Goal: Use online tool/utility: Utilize a website feature to perform a specific function

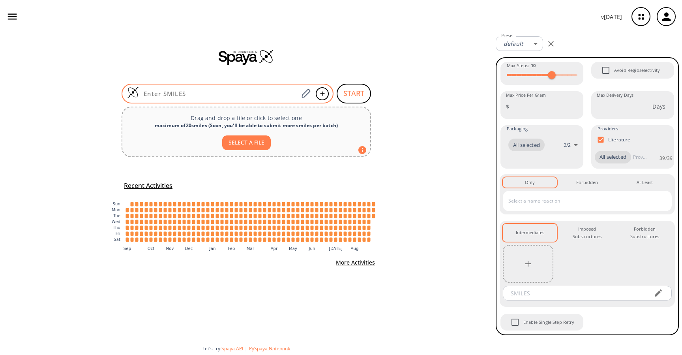
click at [266, 93] on input at bounding box center [218, 94] width 159 height 8
paste input "CCOC(=O)CC(=O)OC(C)C1CCCC(C)(C)C1"
type input "CCOC(=O)CC(=O)OC(C)C1CCCC(C)(C)C1"
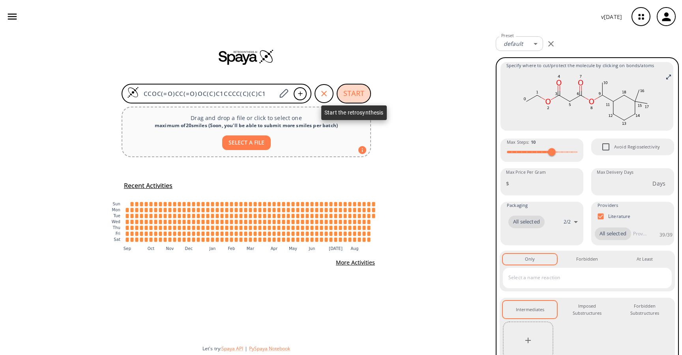
click at [356, 91] on button "START" at bounding box center [354, 94] width 34 height 20
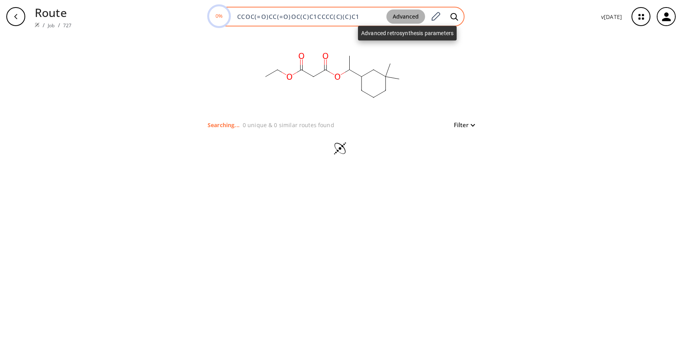
click at [398, 12] on button "Advanced" at bounding box center [405, 16] width 39 height 15
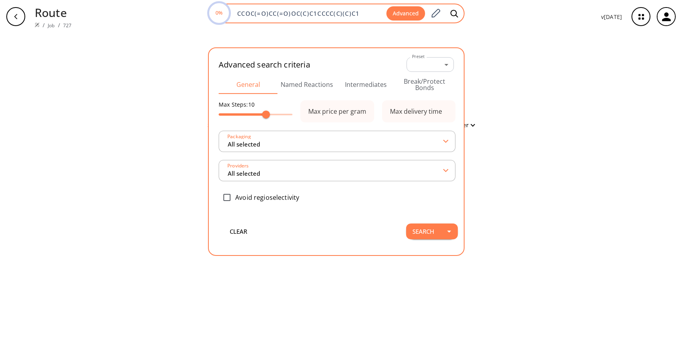
type input "All selected"
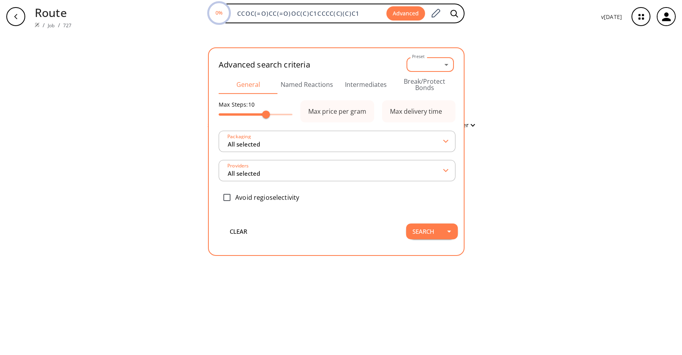
type input "All selected"
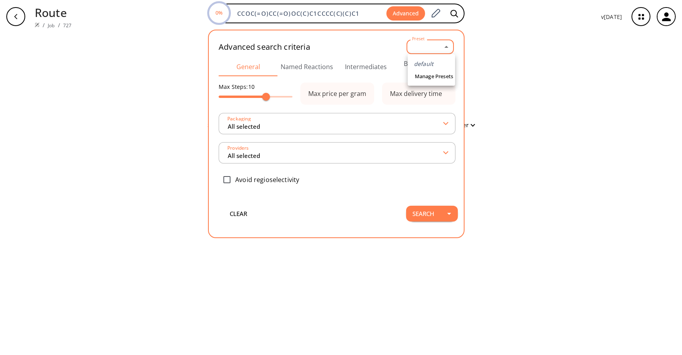
click at [435, 47] on body "Route / Job / 727 0% CCOC(=O)CC(=O)OC(C)C1CCCC(C)(C)C1 Advanced Advanced search…" at bounding box center [341, 177] width 682 height 355
click at [512, 56] on div at bounding box center [341, 177] width 682 height 355
click at [306, 71] on button "Named Reactions" at bounding box center [306, 66] width 59 height 19
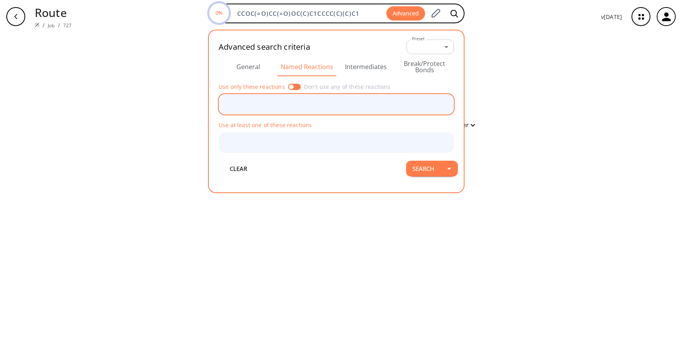
click at [290, 105] on input "text" at bounding box center [330, 104] width 216 height 14
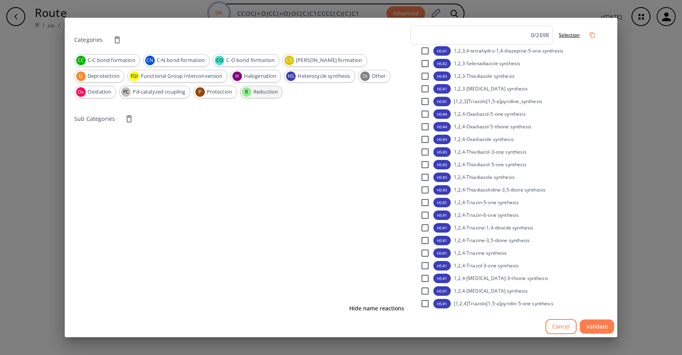
click at [249, 90] on span "Reduction" at bounding box center [265, 92] width 33 height 8
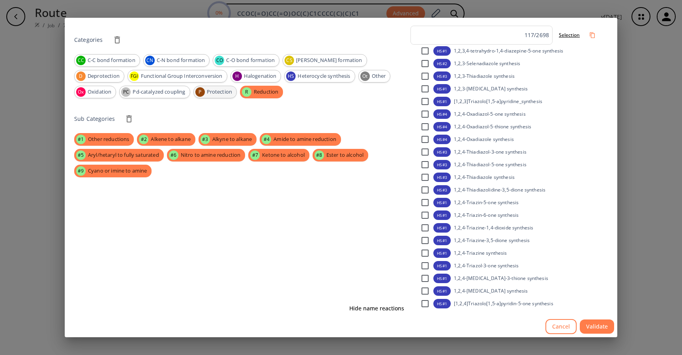
click at [202, 91] on span "Protection" at bounding box center [219, 92] width 34 height 8
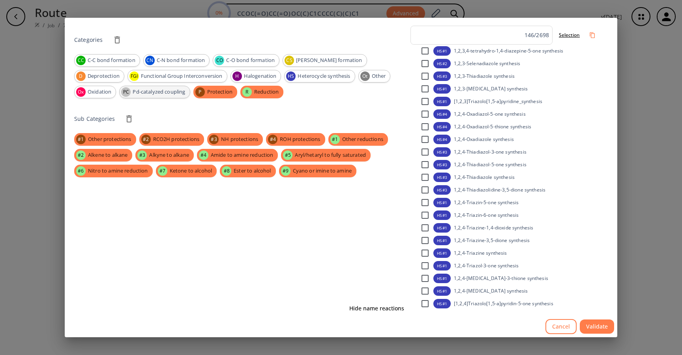
click at [128, 93] on span "Pd-catalyzed coupling" at bounding box center [158, 92] width 61 height 8
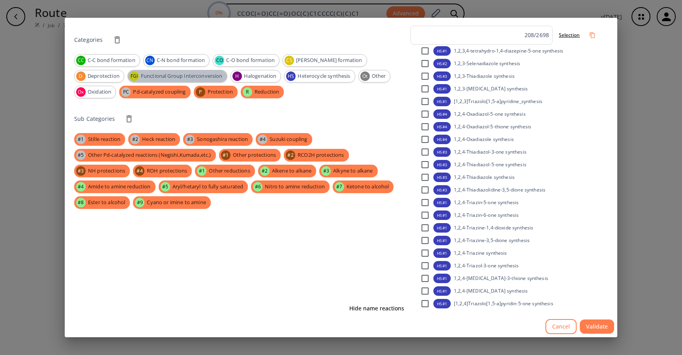
click at [129, 80] on div "FGI Functional Group Interconversion" at bounding box center [177, 76] width 100 height 13
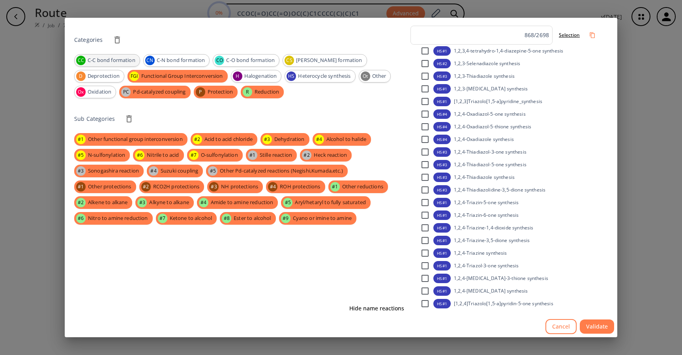
click at [126, 62] on span "C-C bond formation" at bounding box center [111, 60] width 56 height 8
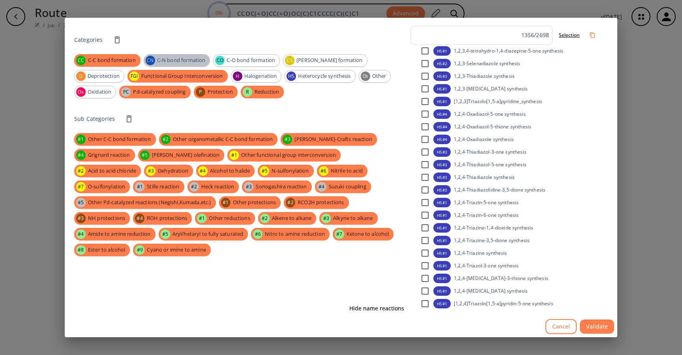
click at [189, 64] on div "CN C-N bond formation" at bounding box center [177, 60] width 67 height 13
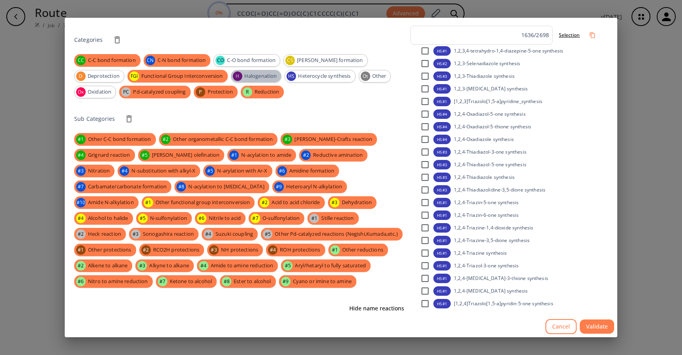
click at [240, 73] on span "Halogenation" at bounding box center [260, 76] width 41 height 8
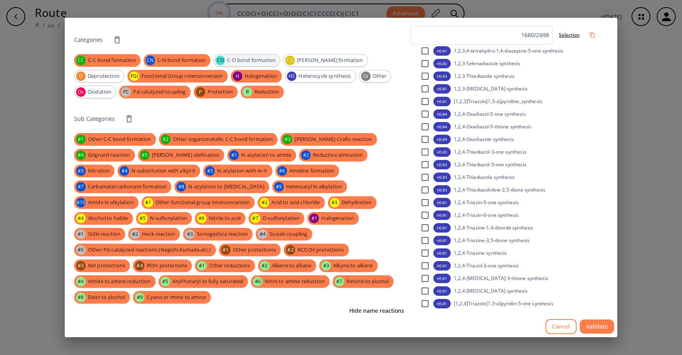
click at [242, 56] on span "C-O bond formation" at bounding box center [251, 60] width 57 height 8
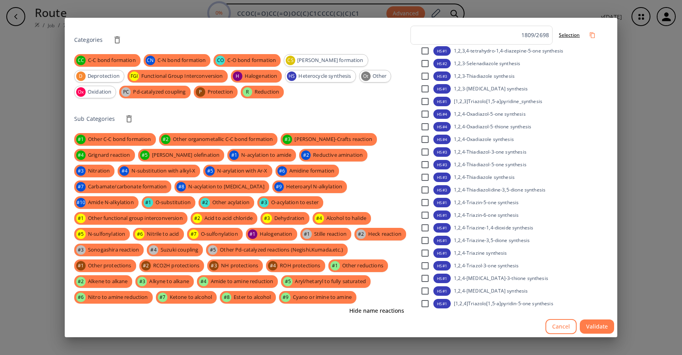
click at [263, 83] on div "CC C-C bond formation CN C-N bond formation CO C-O bond formation CS [PERSON_NA…" at bounding box center [240, 76] width 333 height 44
click at [294, 75] on span "Heterocycle synthesis" at bounding box center [324, 76] width 61 height 8
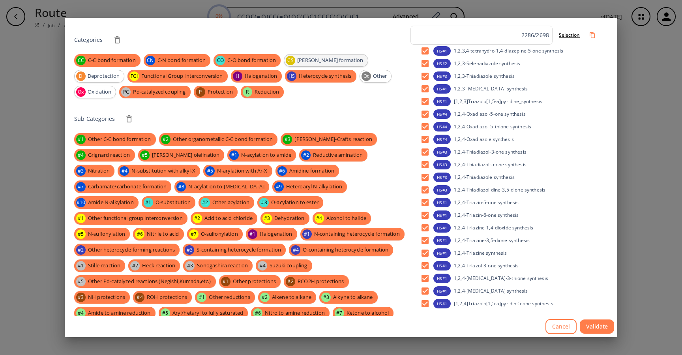
click at [301, 65] on div "CS [PERSON_NAME] formation" at bounding box center [326, 60] width 84 height 13
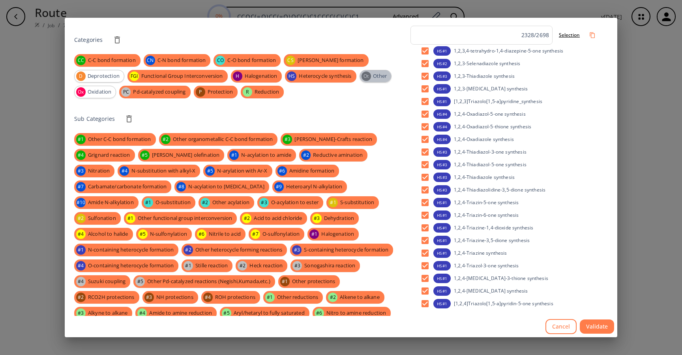
click at [361, 74] on div "Ot" at bounding box center [365, 75] width 9 height 9
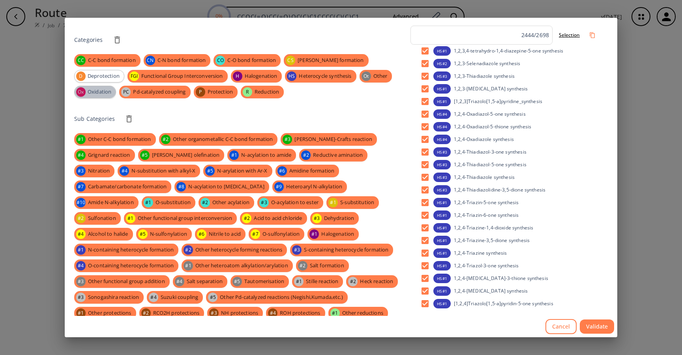
click at [116, 88] on span "Oxidation" at bounding box center [99, 92] width 32 height 8
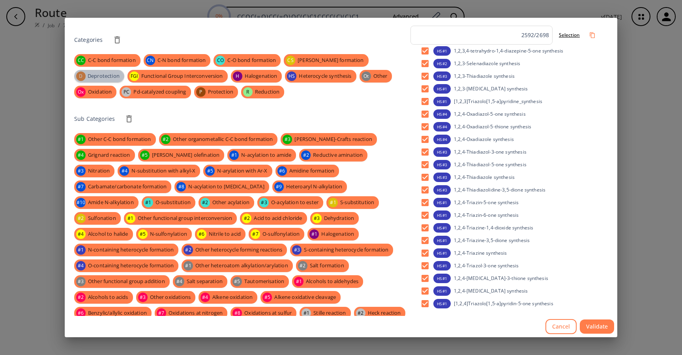
click at [124, 70] on div "D Deprotection" at bounding box center [99, 76] width 50 height 13
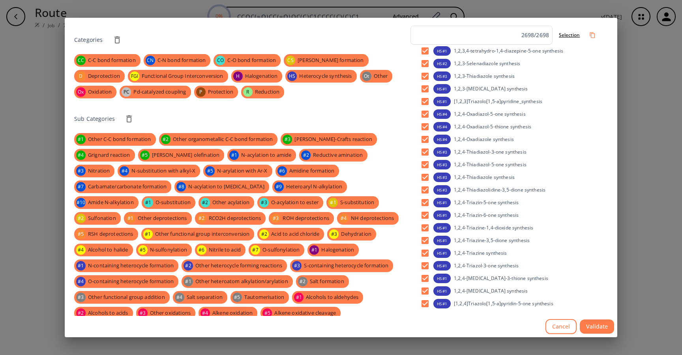
click at [606, 331] on button "Validate" at bounding box center [597, 326] width 34 height 15
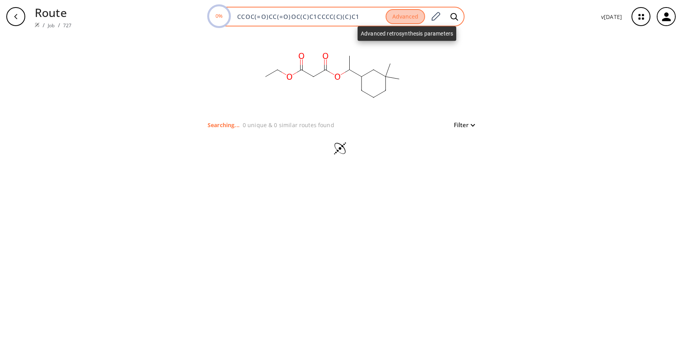
click at [414, 16] on button "Advanced" at bounding box center [405, 16] width 39 height 15
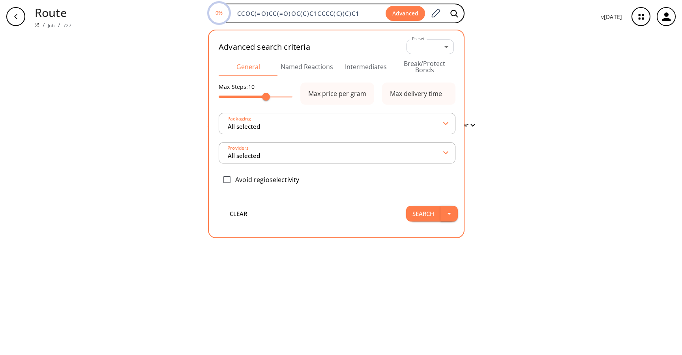
click at [452, 209] on icon "button" at bounding box center [448, 213] width 9 height 9
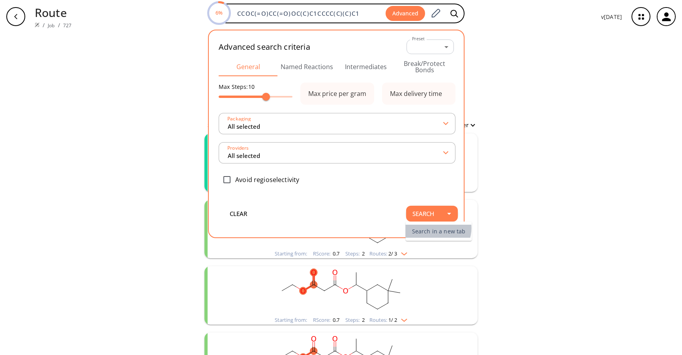
click at [437, 228] on li "Search in a new tab" at bounding box center [439, 231] width 66 height 13
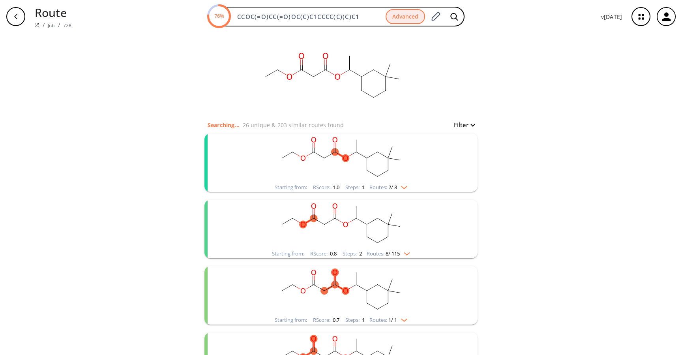
click at [344, 151] on rect "clusters" at bounding box center [340, 157] width 205 height 49
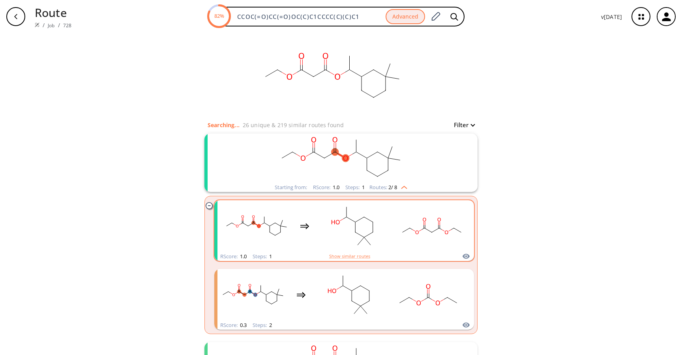
click at [336, 225] on ellipse "clusters" at bounding box center [335, 222] width 11 height 6
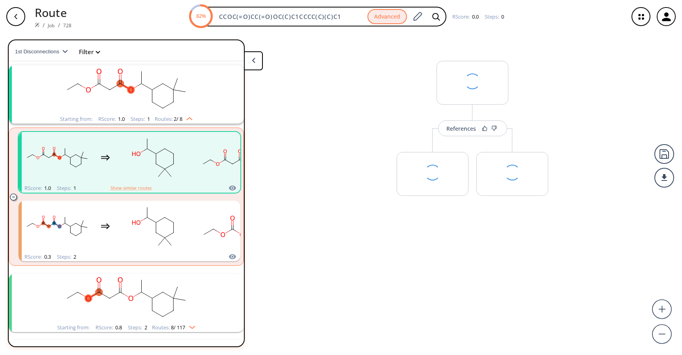
scroll to position [18, 0]
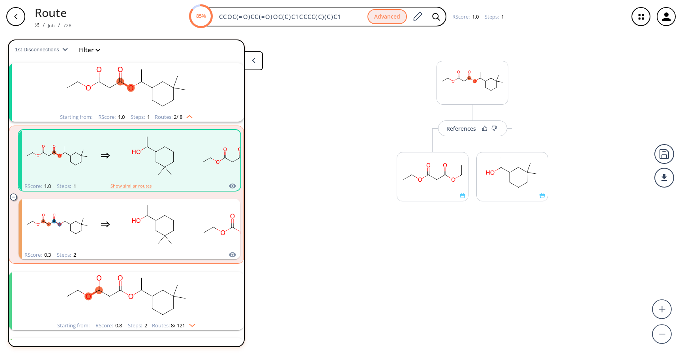
click at [19, 21] on div "button" at bounding box center [15, 16] width 19 height 19
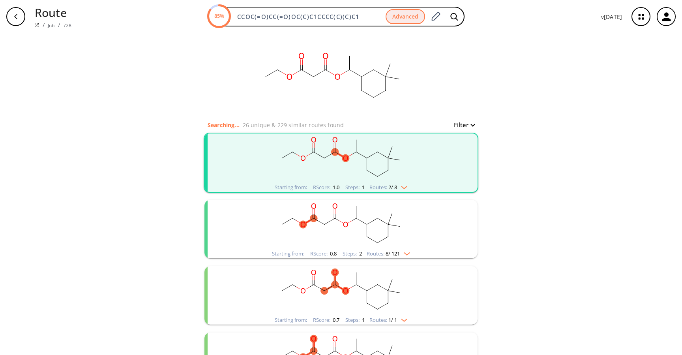
click at [338, 226] on rect "clusters" at bounding box center [340, 224] width 205 height 49
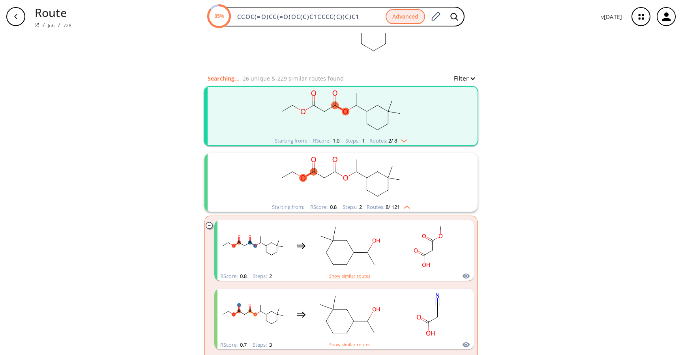
scroll to position [49, 0]
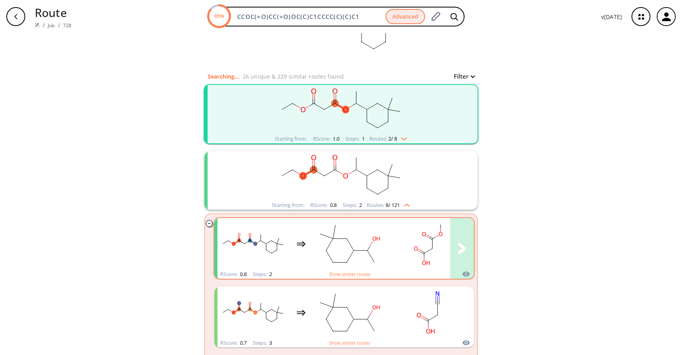
click at [332, 238] on icon "clusters" at bounding box center [326, 236] width 13 height 5
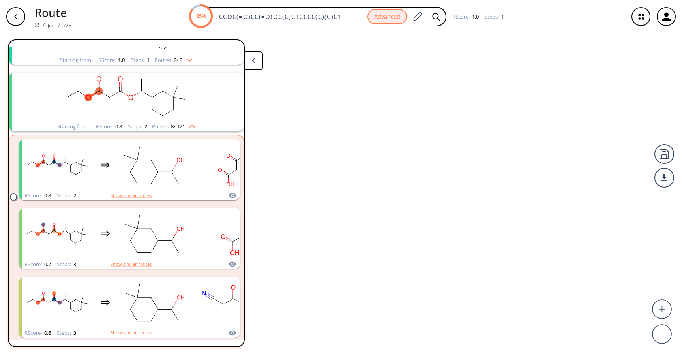
scroll to position [84, 0]
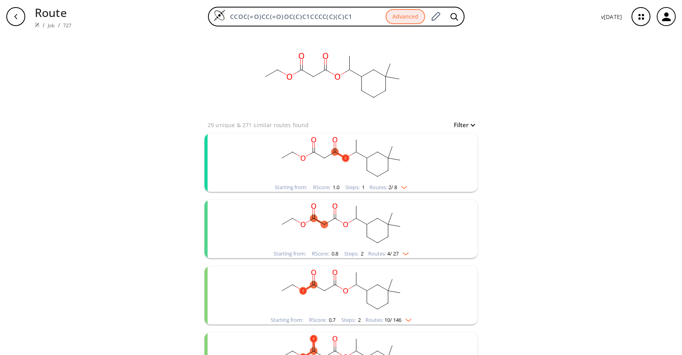
click at [376, 166] on rect "clusters" at bounding box center [340, 157] width 205 height 49
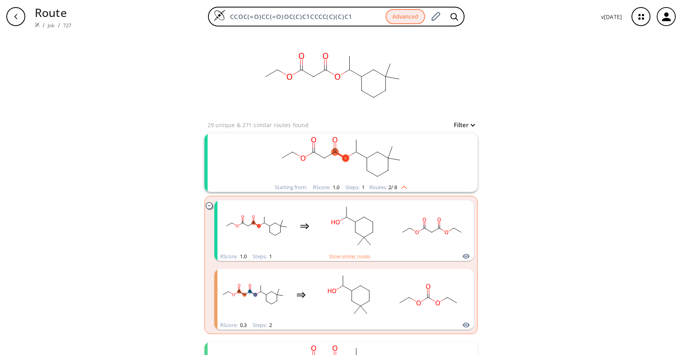
click at [373, 150] on rect "clusters" at bounding box center [340, 157] width 205 height 49
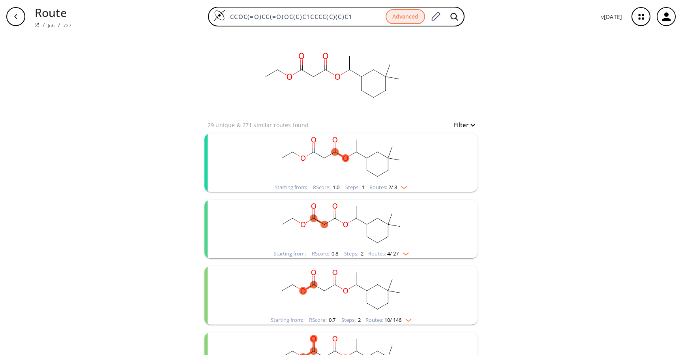
click at [360, 163] on rect "clusters" at bounding box center [340, 157] width 205 height 49
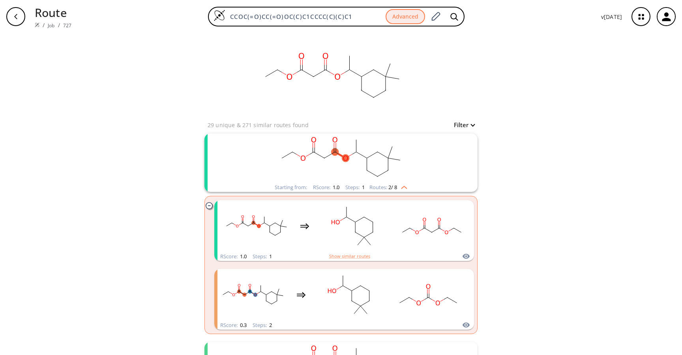
click at [357, 164] on rect "clusters" at bounding box center [340, 157] width 205 height 49
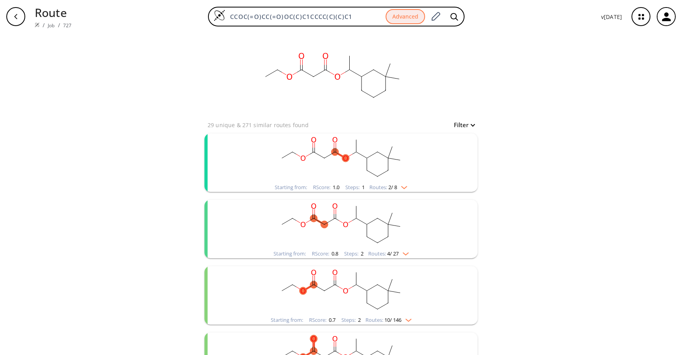
click at [348, 218] on rect "clusters" at bounding box center [340, 224] width 205 height 49
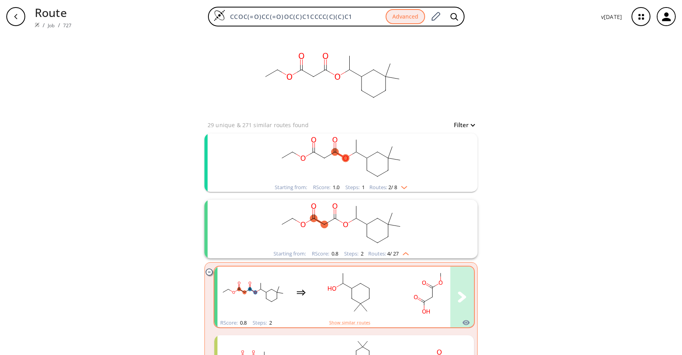
click at [343, 288] on rect "clusters" at bounding box center [349, 292] width 71 height 49
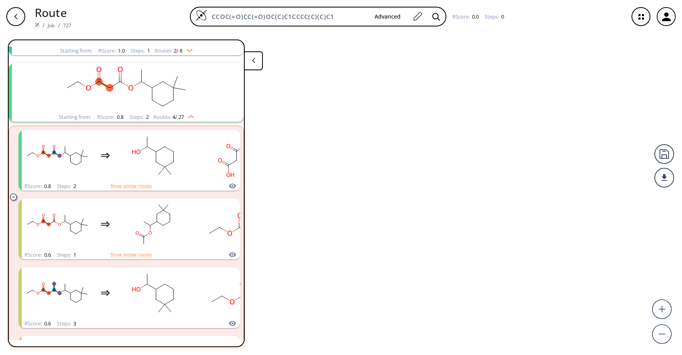
scroll to position [84, 0]
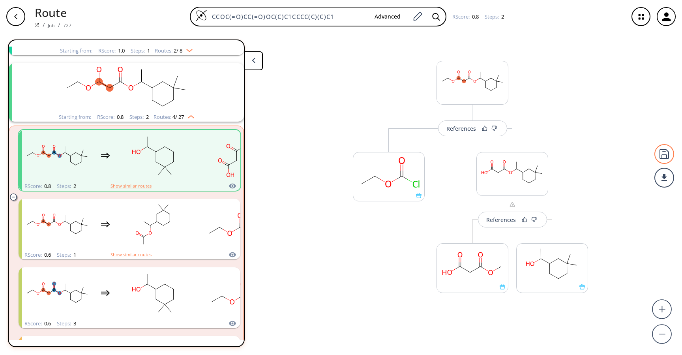
click at [664, 154] on div at bounding box center [664, 154] width 20 height 20
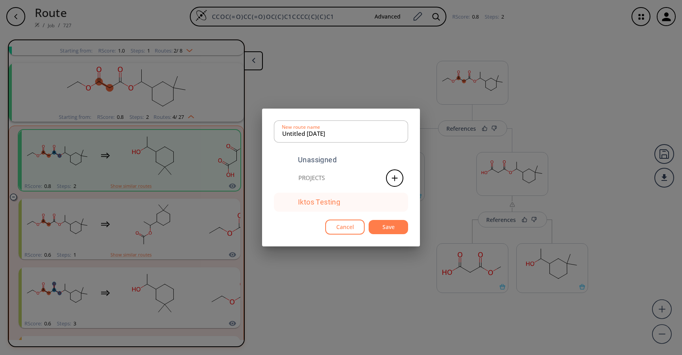
click at [314, 199] on div "Iktos Testing" at bounding box center [319, 202] width 42 height 7
drag, startPoint x: 306, startPoint y: 134, endPoint x: 269, endPoint y: 130, distance: 37.7
click at [269, 130] on div "Untitled 02 SEP 2025 New route name Unassigned Projects Iktos Testing Cancel Sa…" at bounding box center [341, 178] width 158 height 138
type input "Shyam_02 SEP 2025"
click at [380, 225] on button "Save" at bounding box center [388, 227] width 39 height 15
